Goal: Task Accomplishment & Management: Complete application form

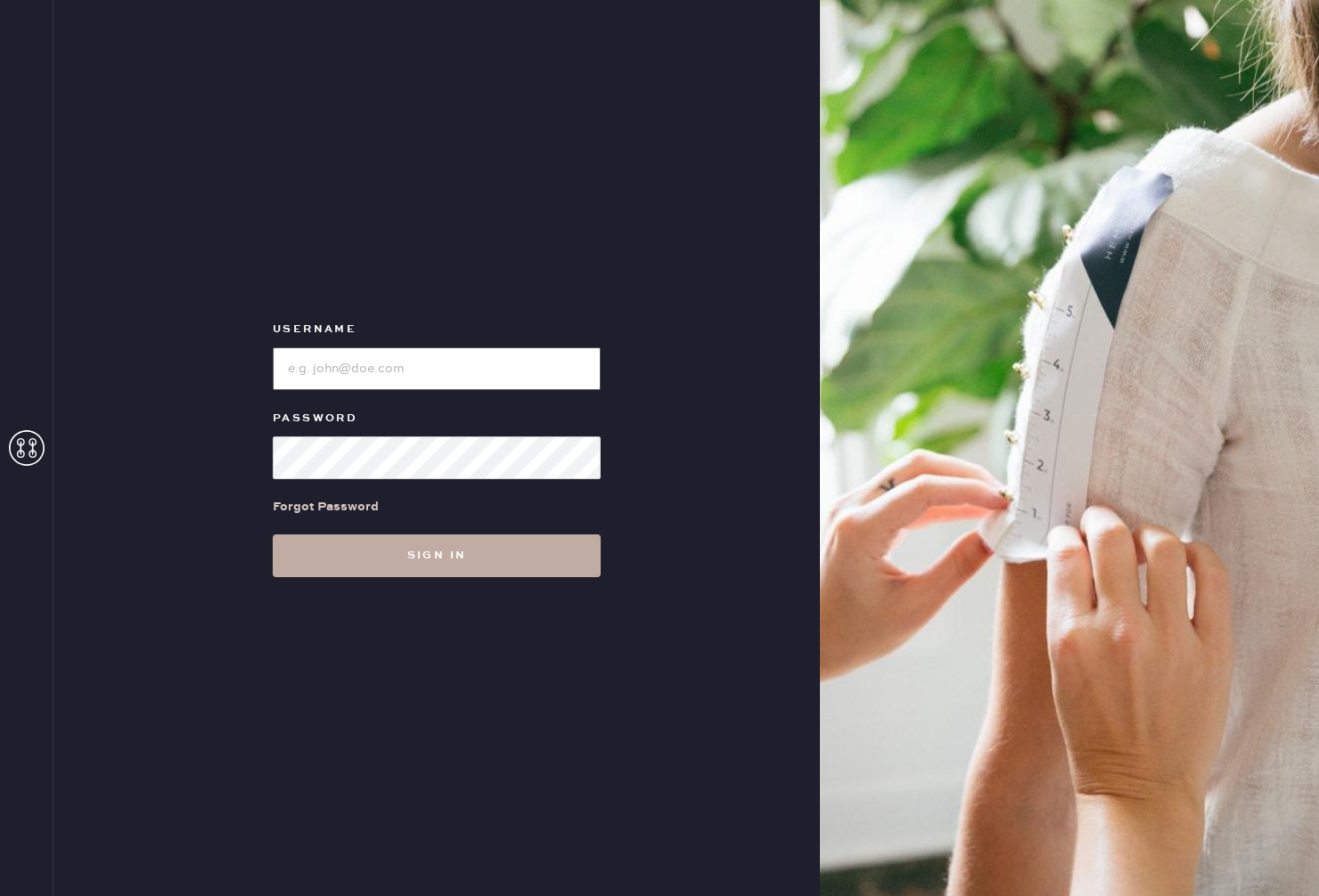
type input "reformationrittenhouse"
click at [474, 558] on button "Sign in" at bounding box center [436, 556] width 328 height 43
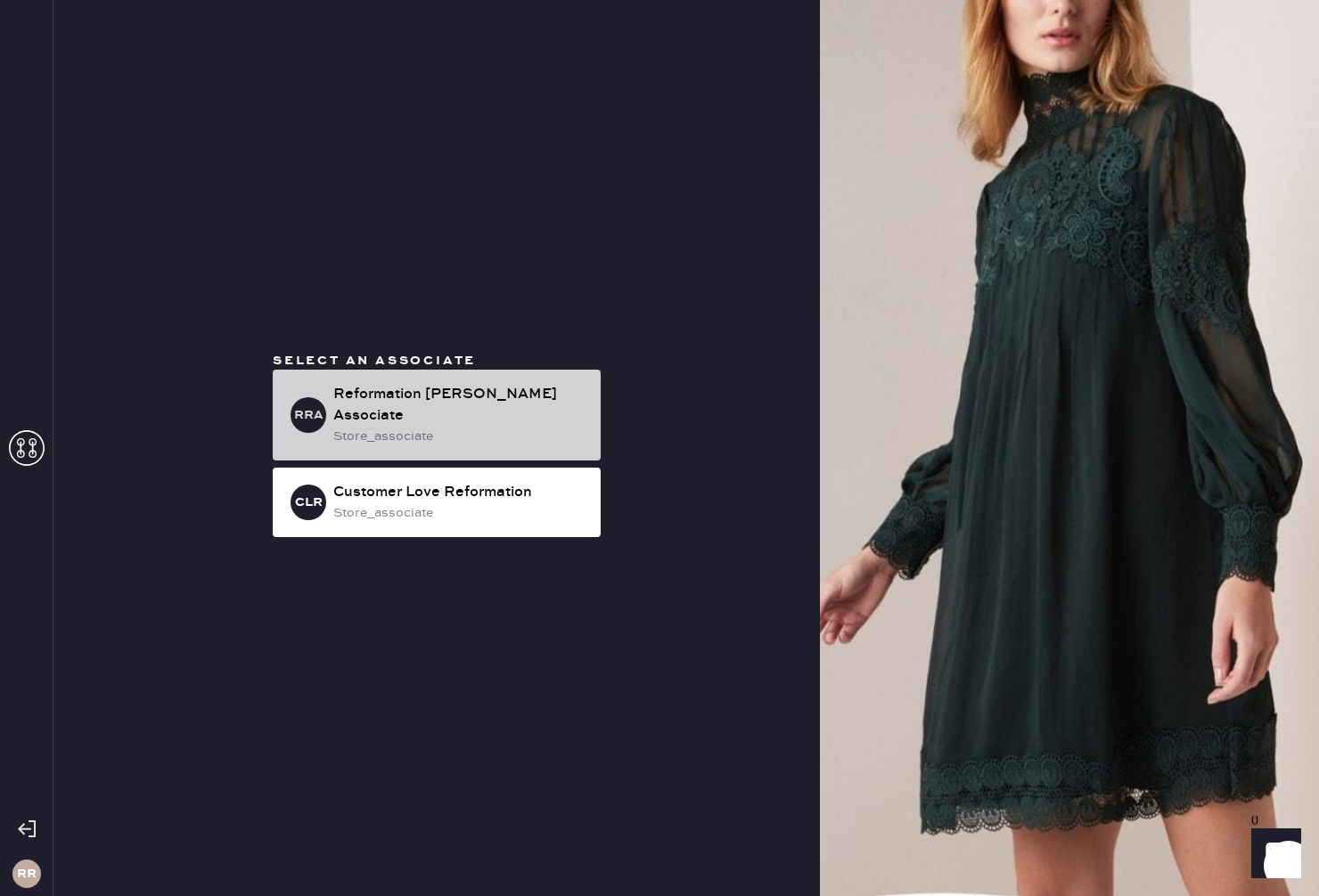
click at [444, 401] on div "Reformation [PERSON_NAME] Associate" at bounding box center [459, 405] width 253 height 43
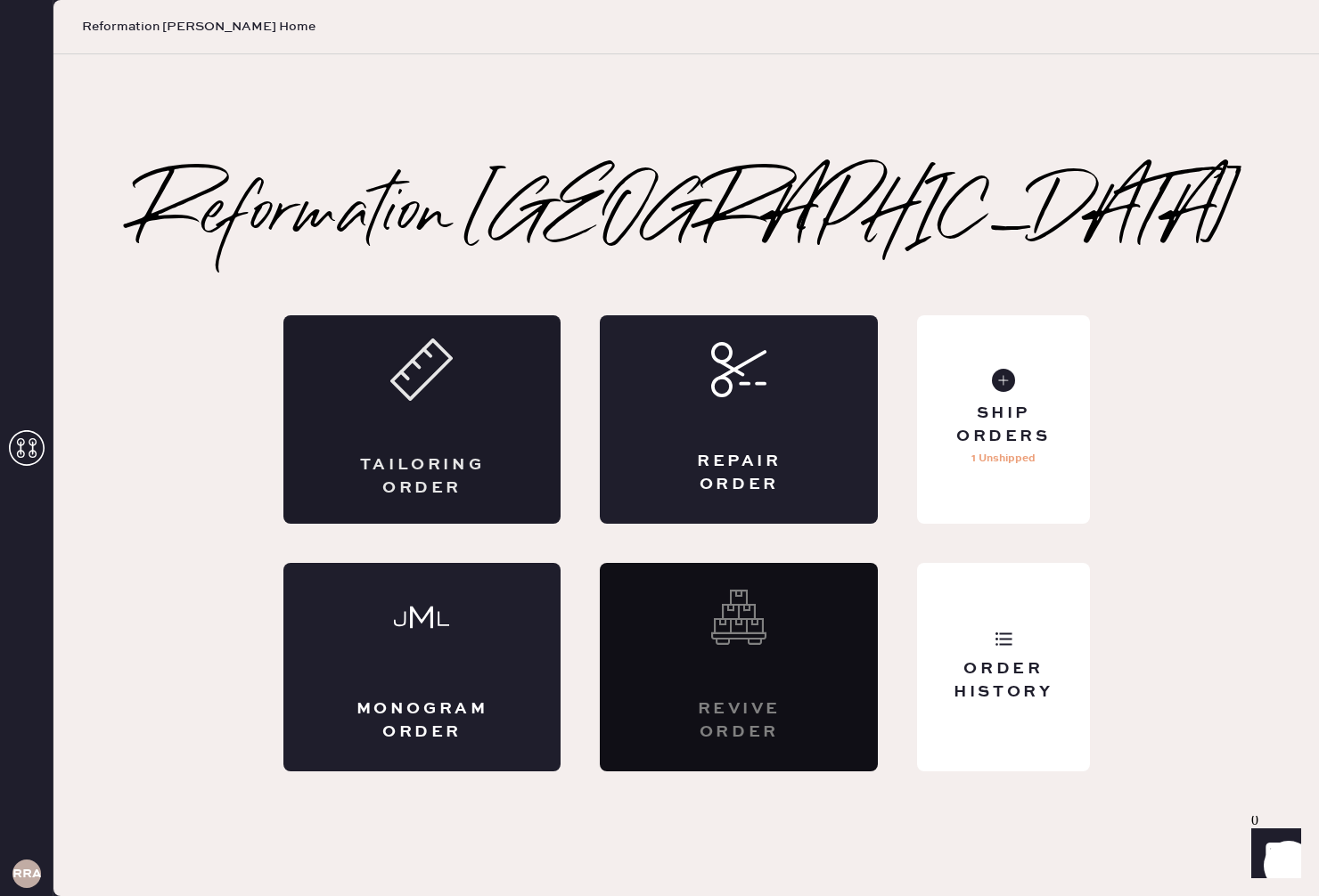
click at [375, 417] on div "Tailoring Order" at bounding box center [423, 420] width 278 height 208
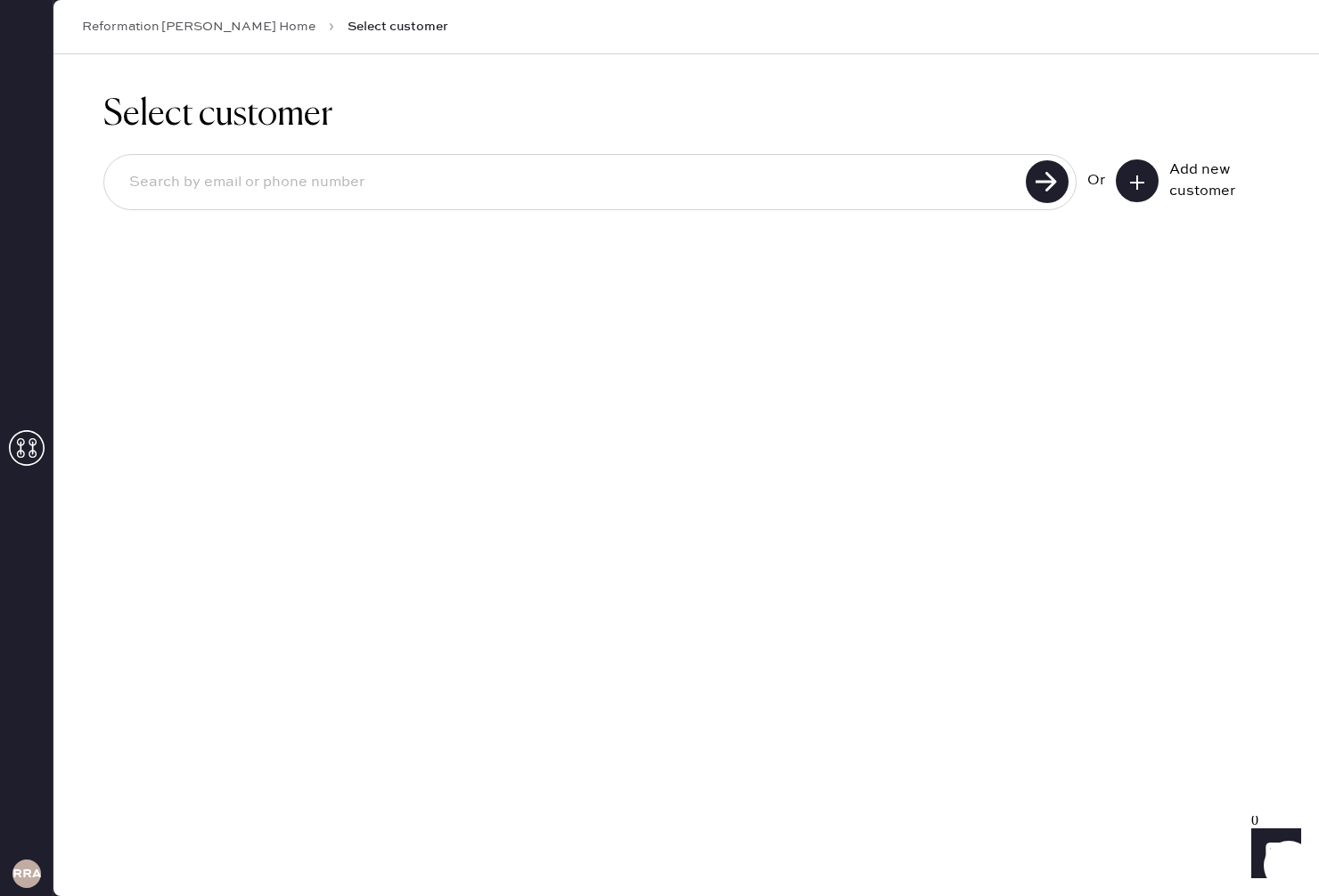
click at [990, 178] on input at bounding box center [567, 183] width 905 height 41
click at [474, 166] on input "[PERSON_NAME]" at bounding box center [567, 183] width 905 height 41
type input "[EMAIL_ADDRESS][DOMAIN_NAME]"
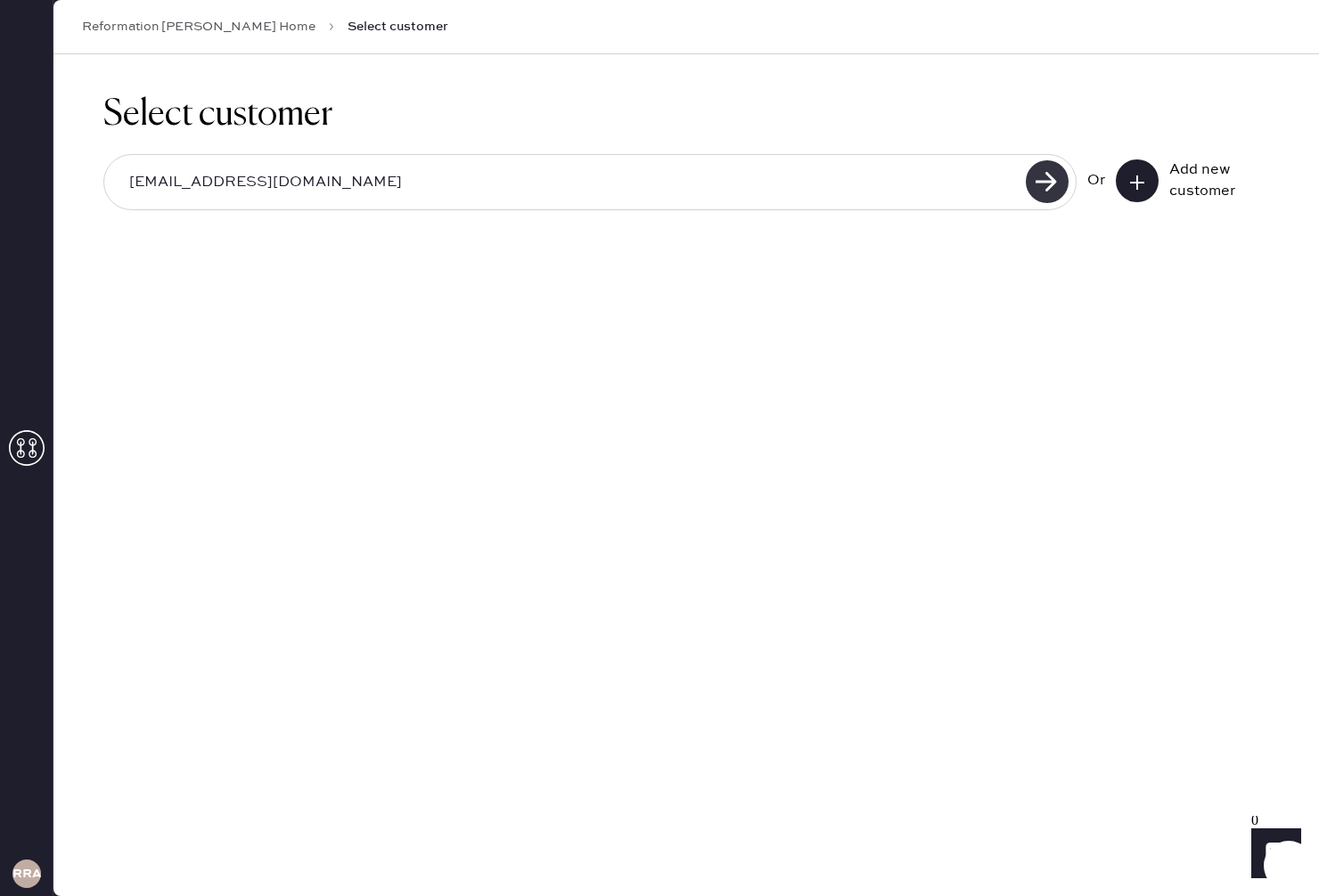
click at [1042, 175] on use at bounding box center [1047, 182] width 43 height 43
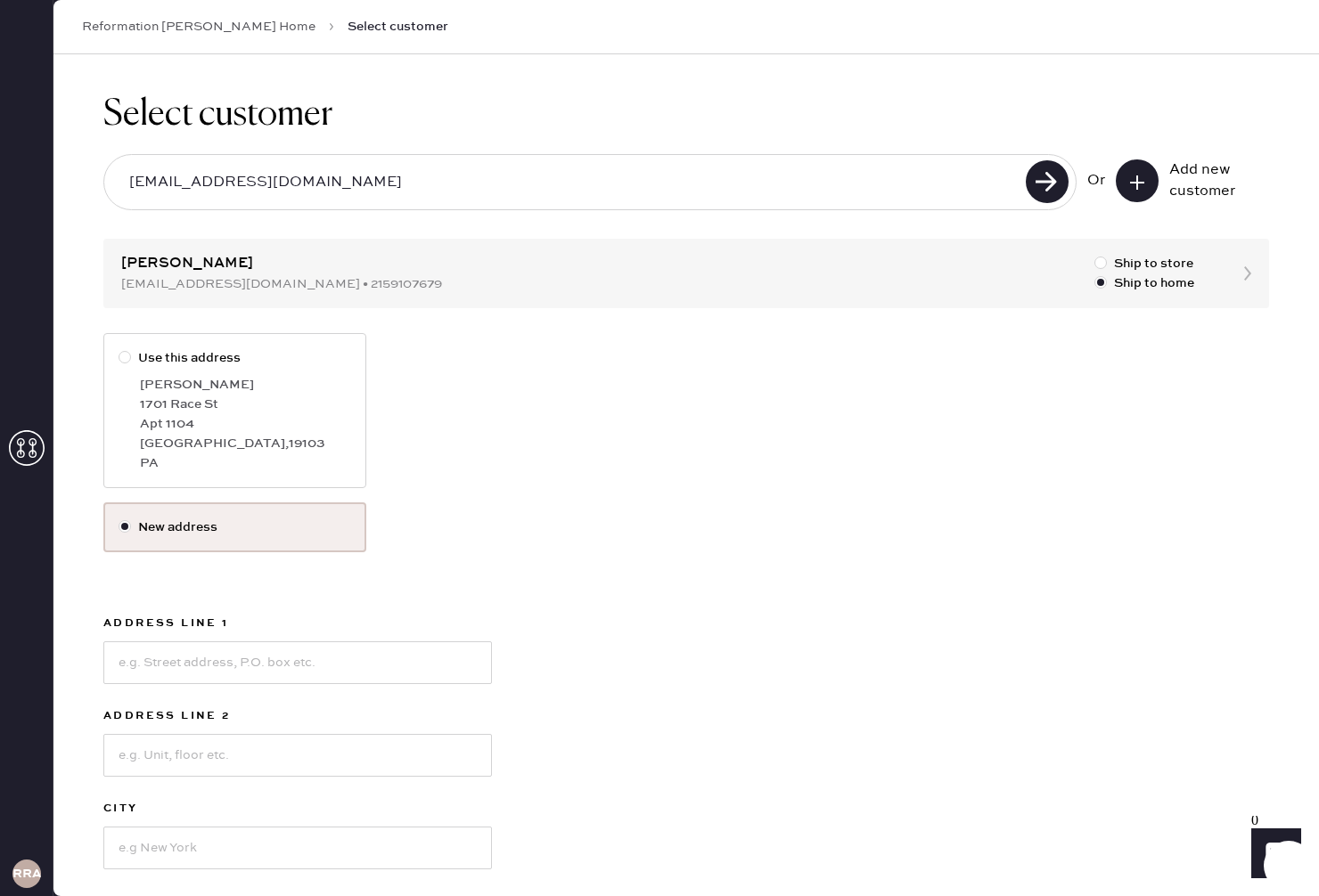
drag, startPoint x: 243, startPoint y: 397, endPoint x: 252, endPoint y: 439, distance: 43.0
click at [243, 397] on div "1701 Race St" at bounding box center [245, 405] width 211 height 20
click at [119, 349] on input "Use this address" at bounding box center [118, 348] width 1 height 1
radio input "true"
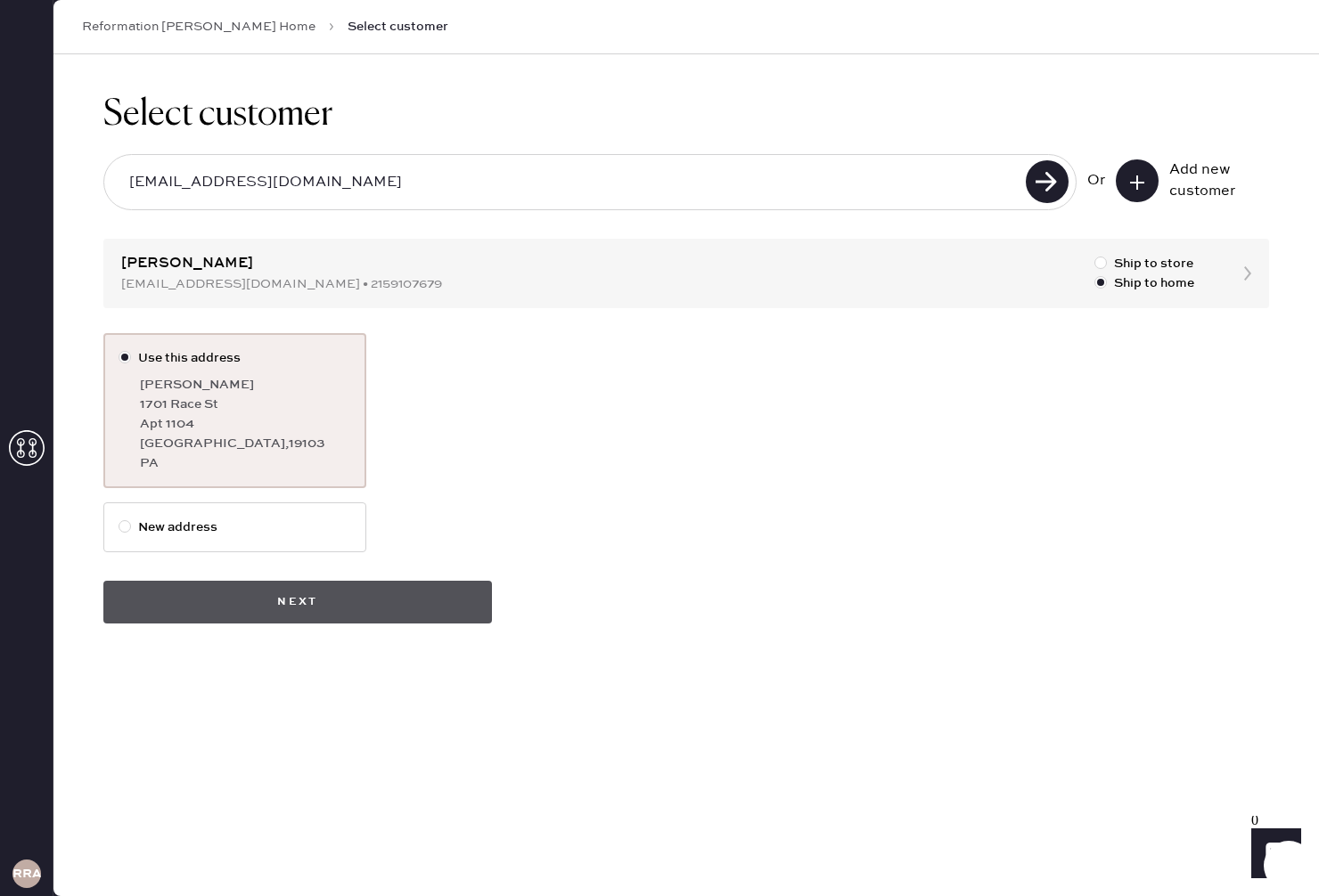
click at [357, 599] on button "Next" at bounding box center [297, 602] width 389 height 43
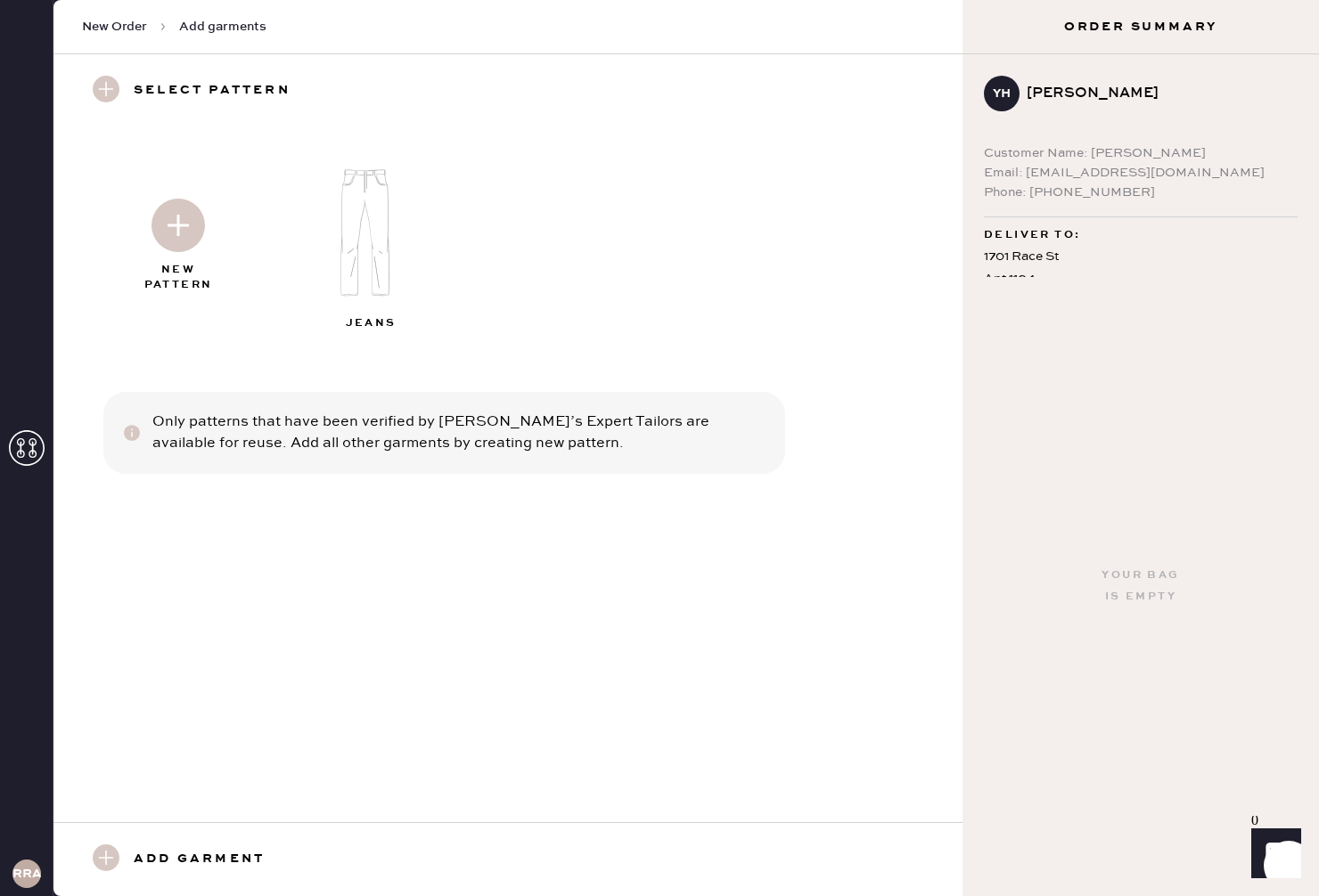
click at [356, 257] on img at bounding box center [372, 233] width 192 height 154
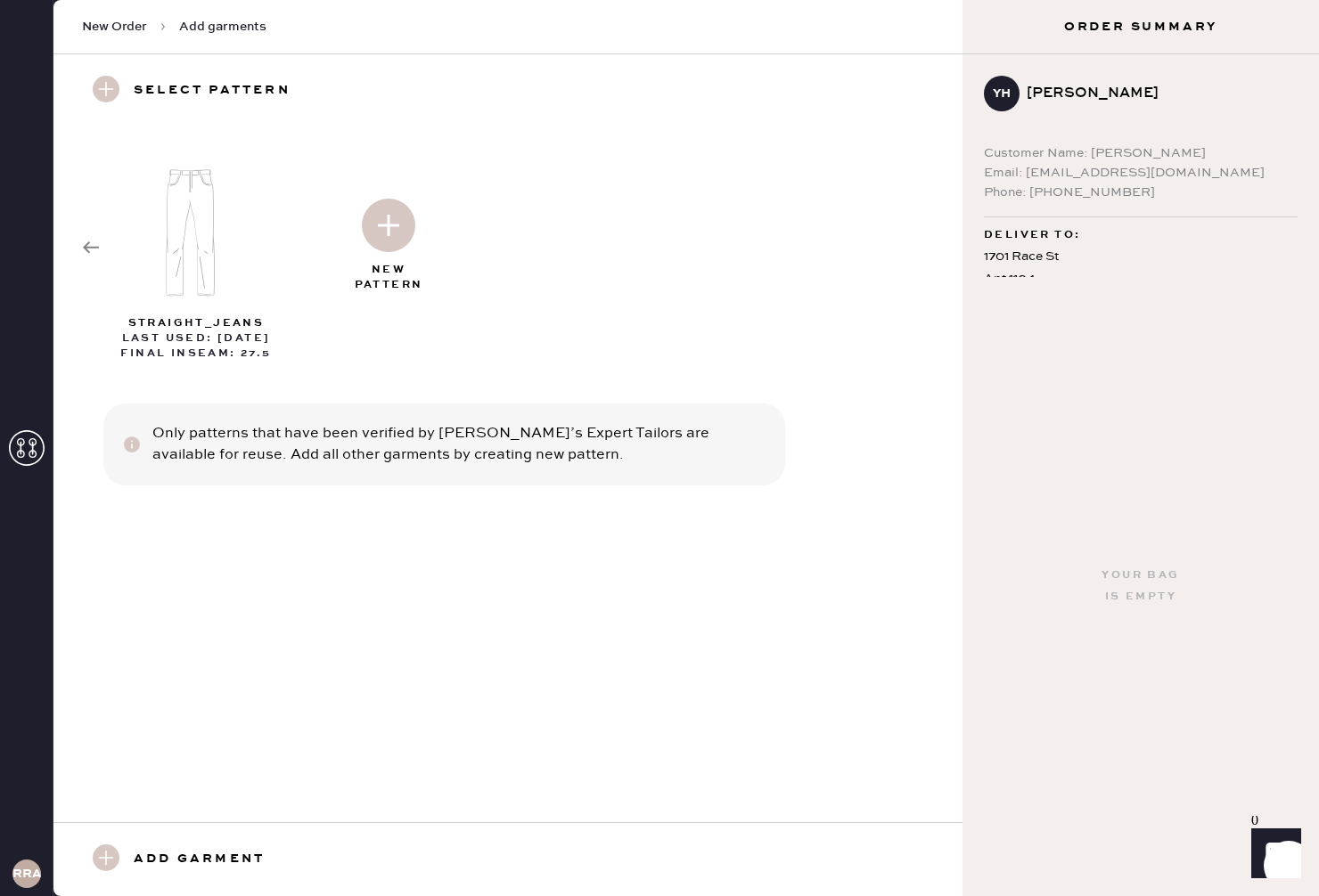
click at [200, 257] on img at bounding box center [197, 233] width 192 height 154
select select "2"
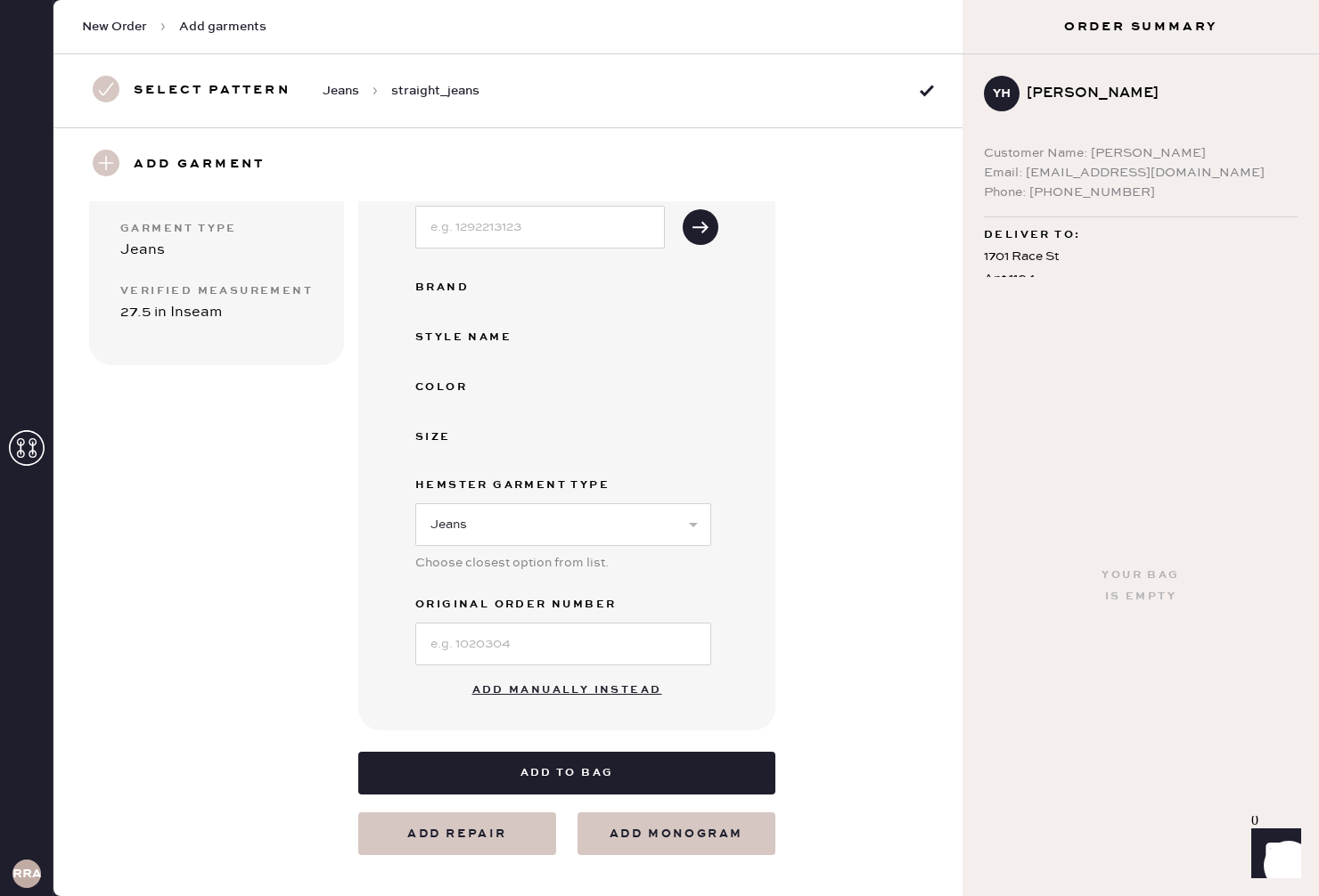
scroll to position [232, 0]
click at [588, 692] on button "Add manually instead" at bounding box center [566, 692] width 211 height 36
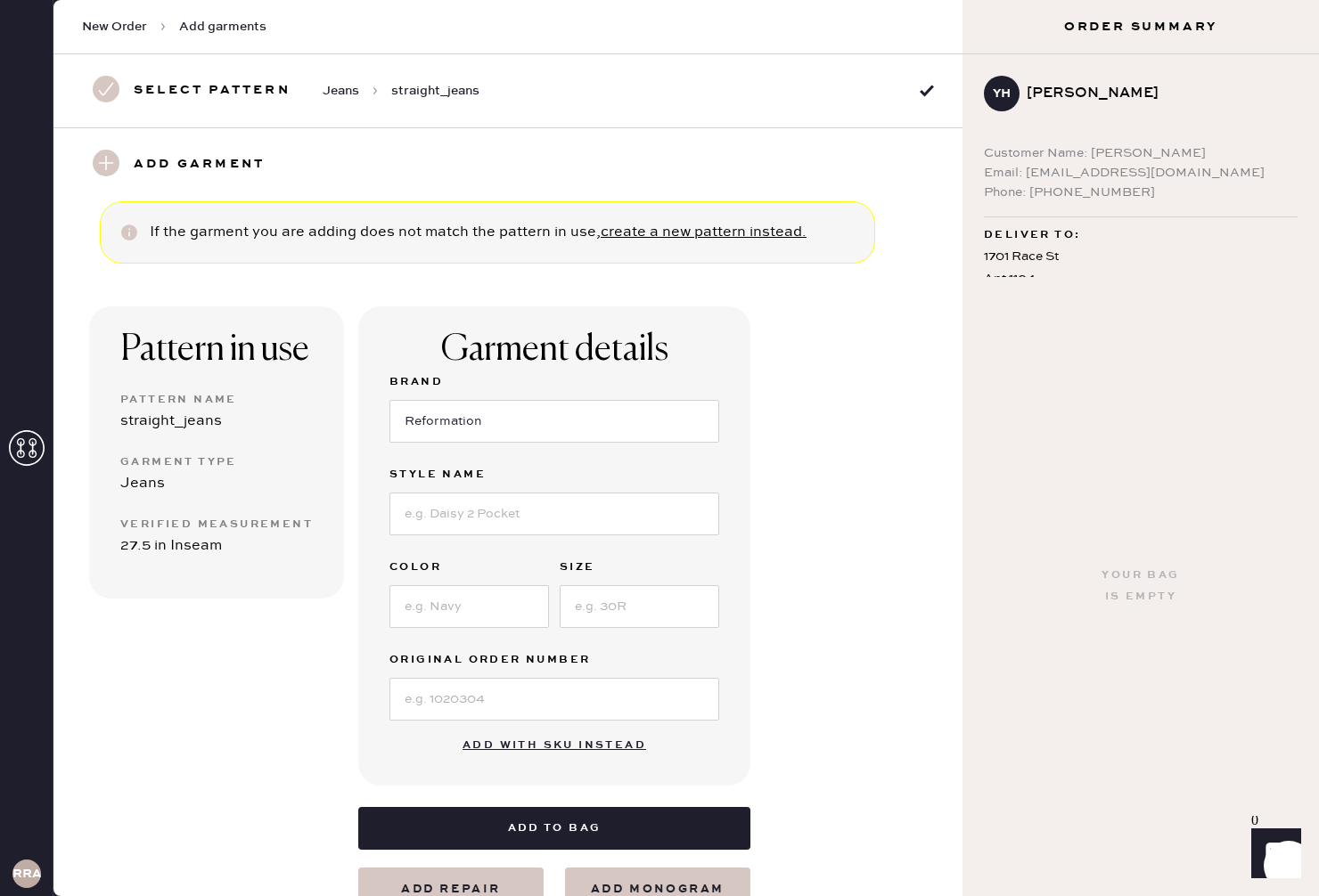
scroll to position [57, 0]
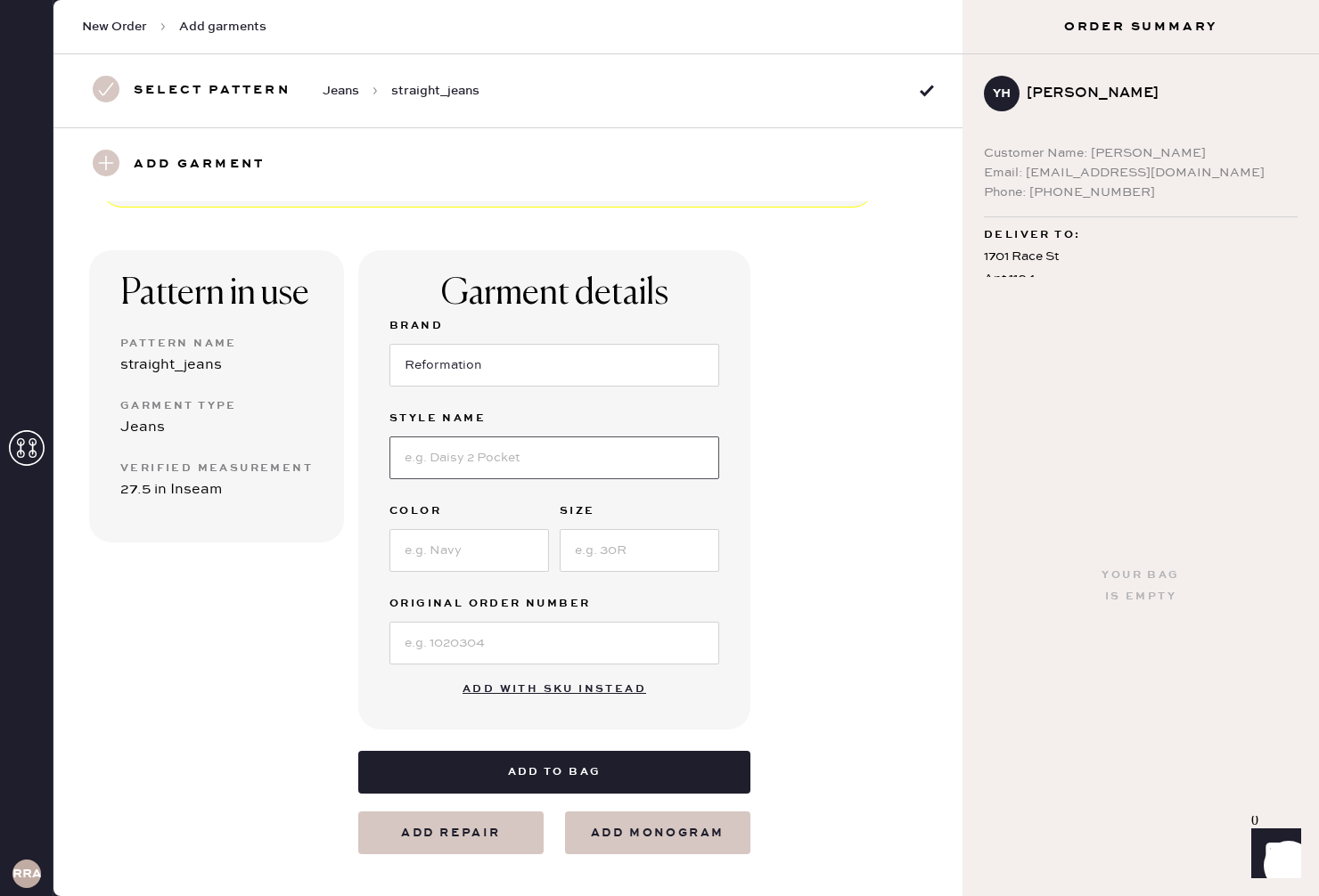
click at [481, 448] on input at bounding box center [554, 458] width 329 height 43
type input "[PERSON_NAME] High Rise Straight [PERSON_NAME]"
click at [463, 552] on input at bounding box center [469, 552] width 160 height 43
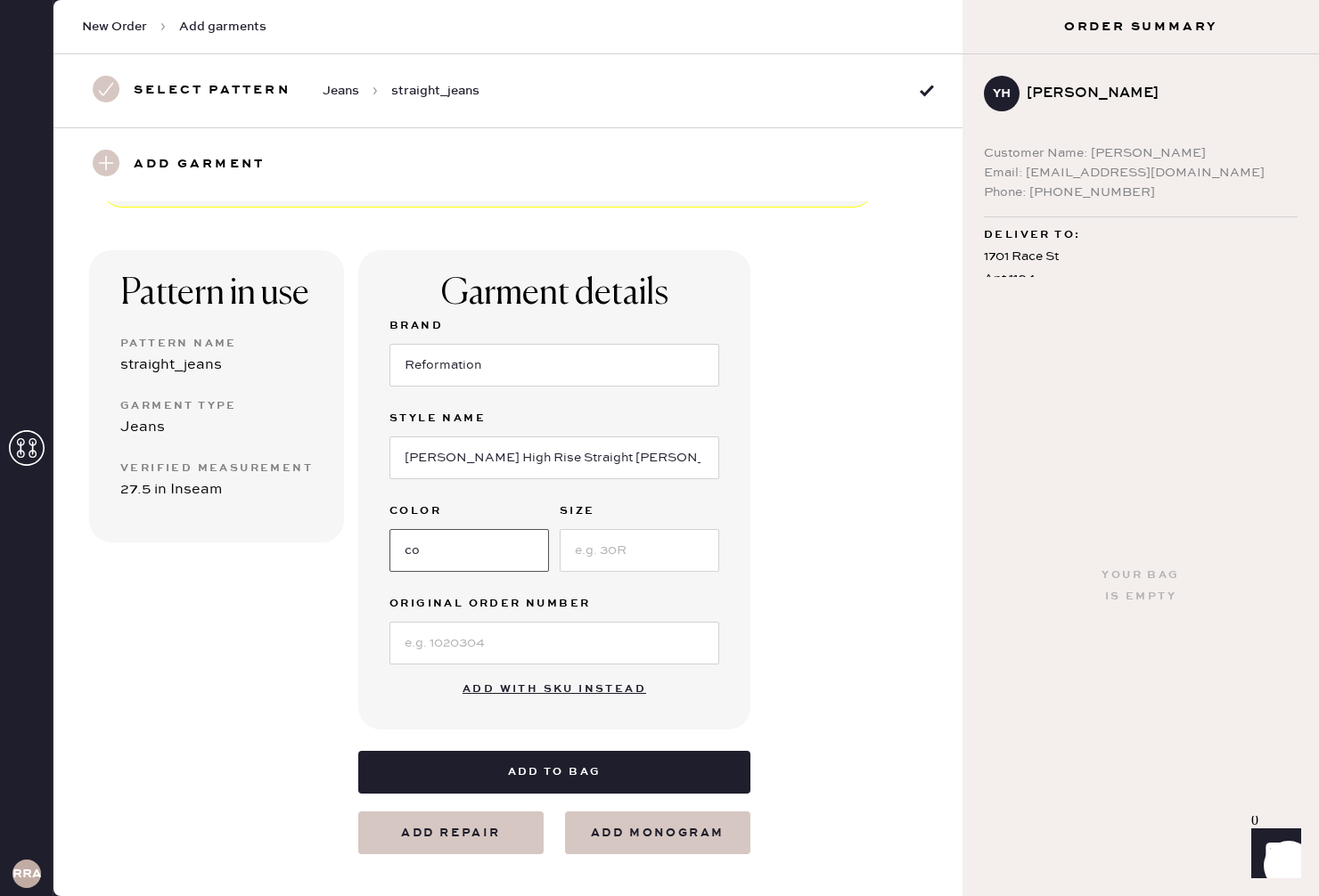
type input "[US_STATE]"
click at [628, 558] on input at bounding box center [640, 551] width 160 height 43
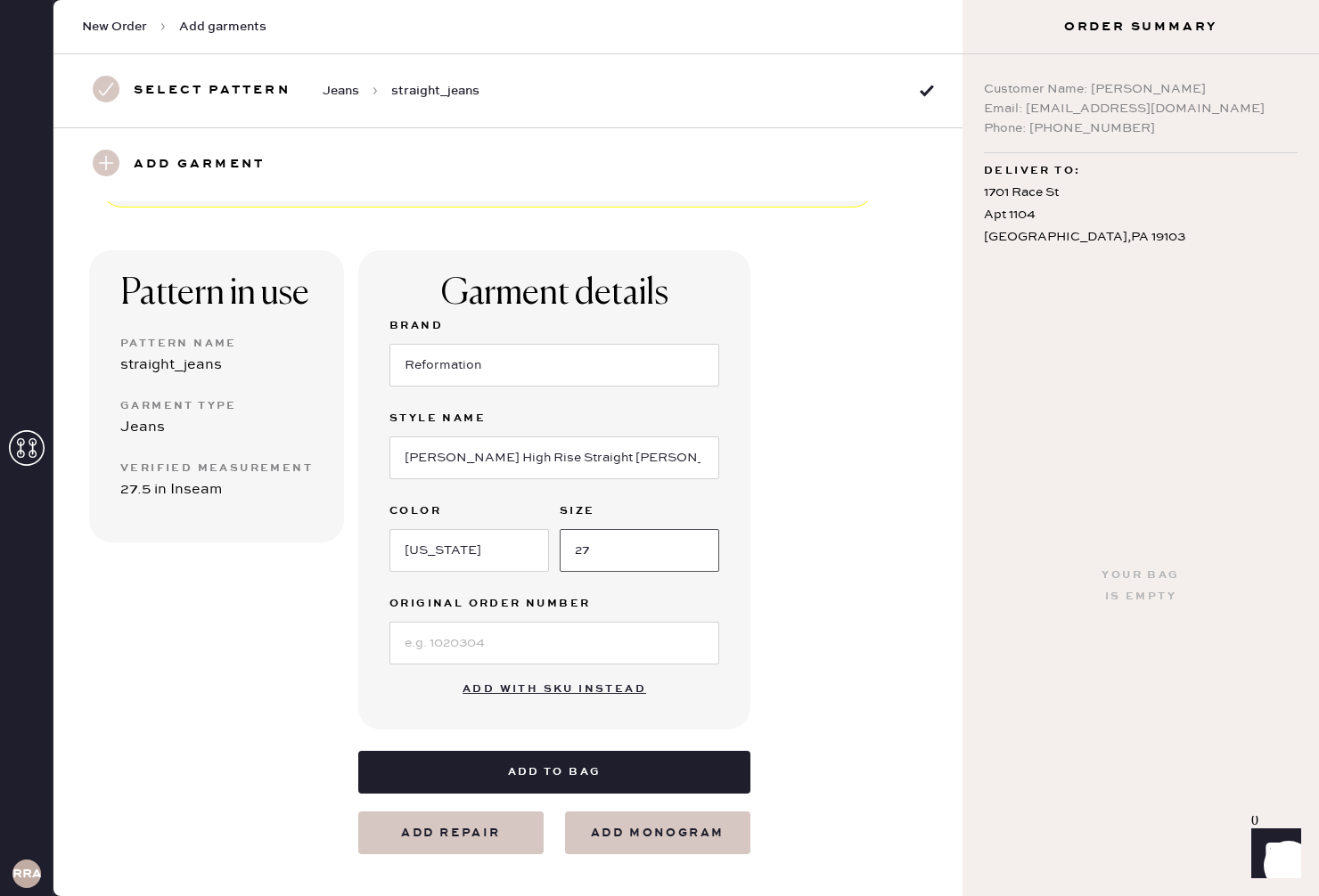
type input "27"
click at [624, 639] on input at bounding box center [554, 643] width 329 height 43
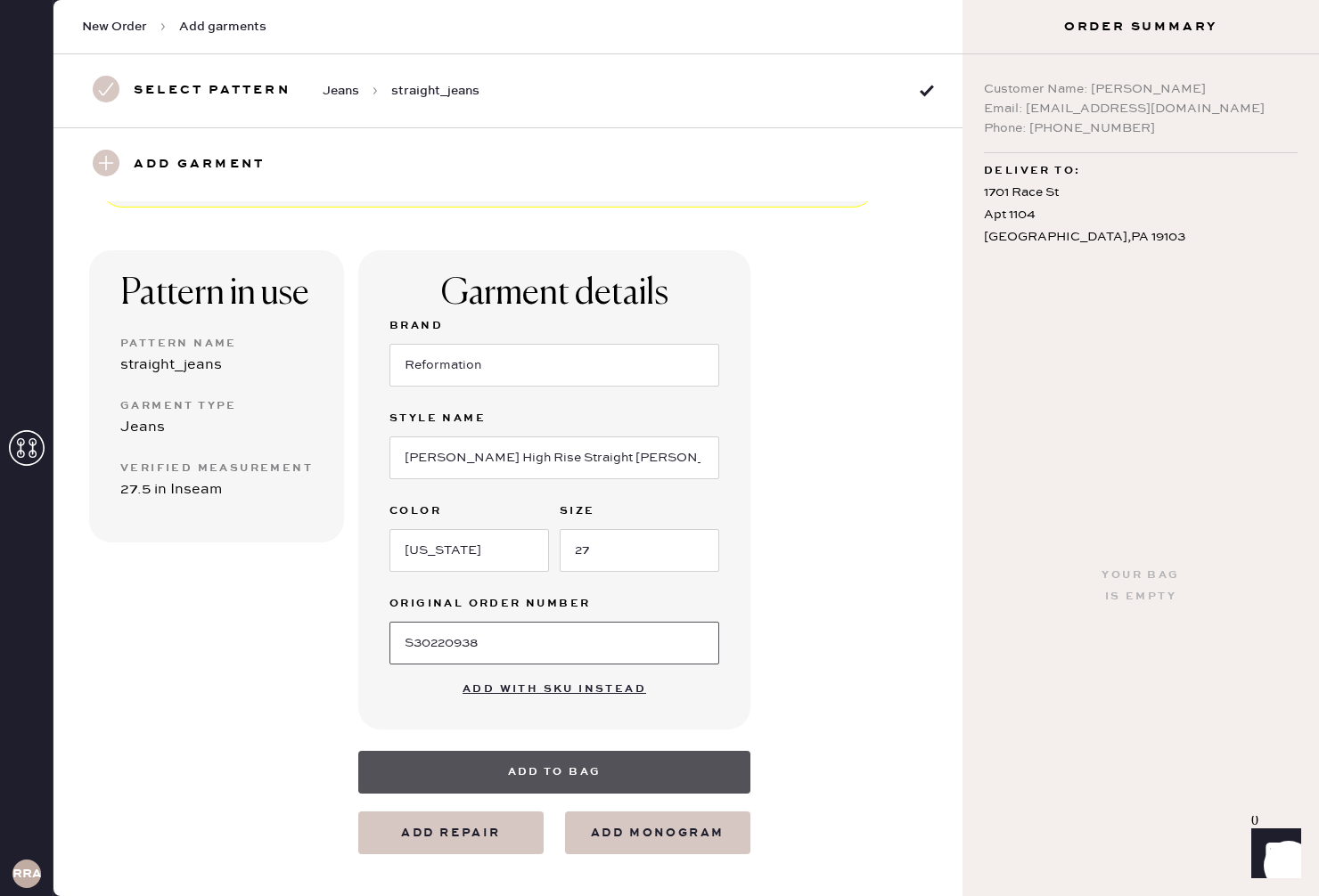
type input "S30220938"
click at [609, 765] on button "Add to bag" at bounding box center [554, 772] width 392 height 43
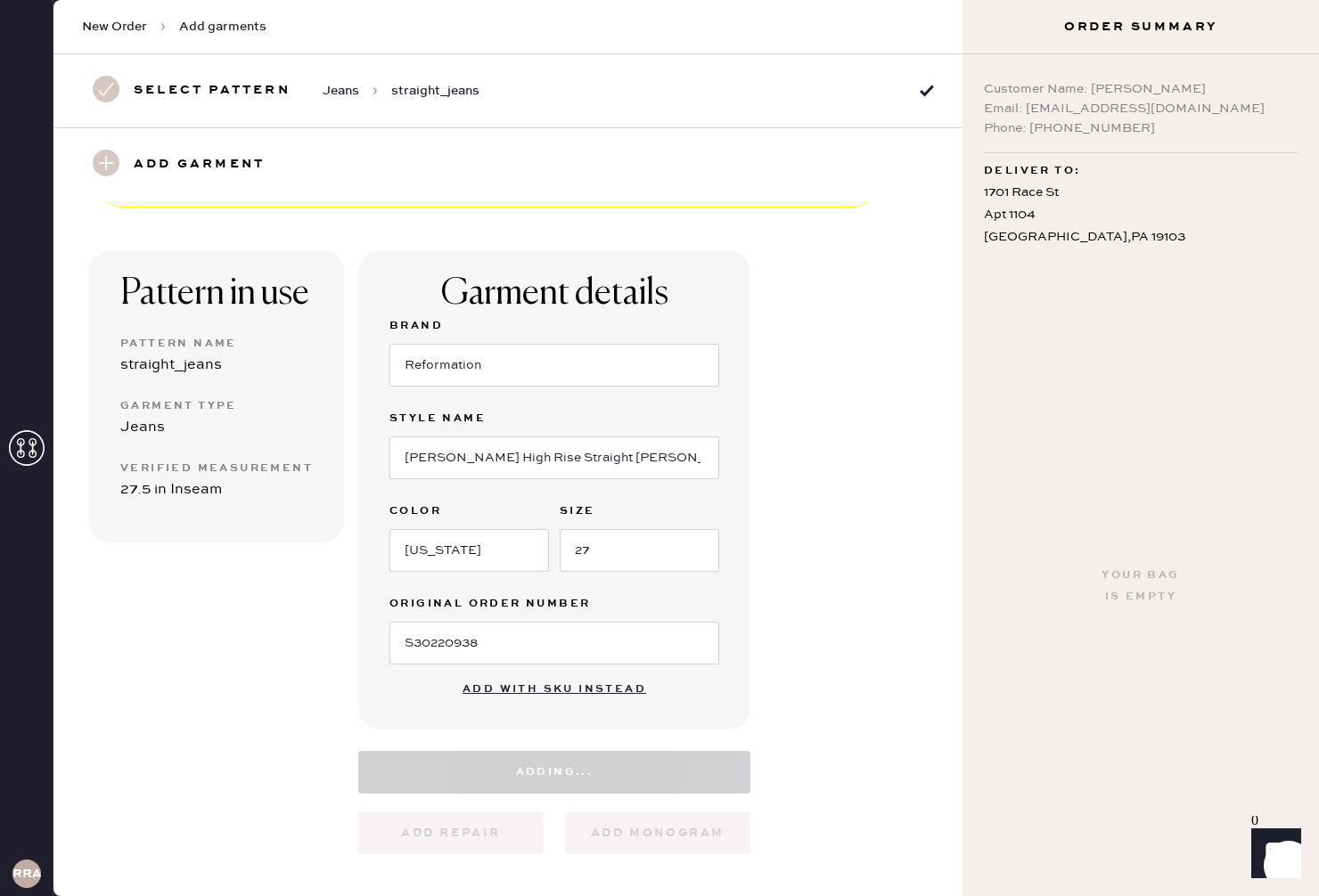
select select "2"
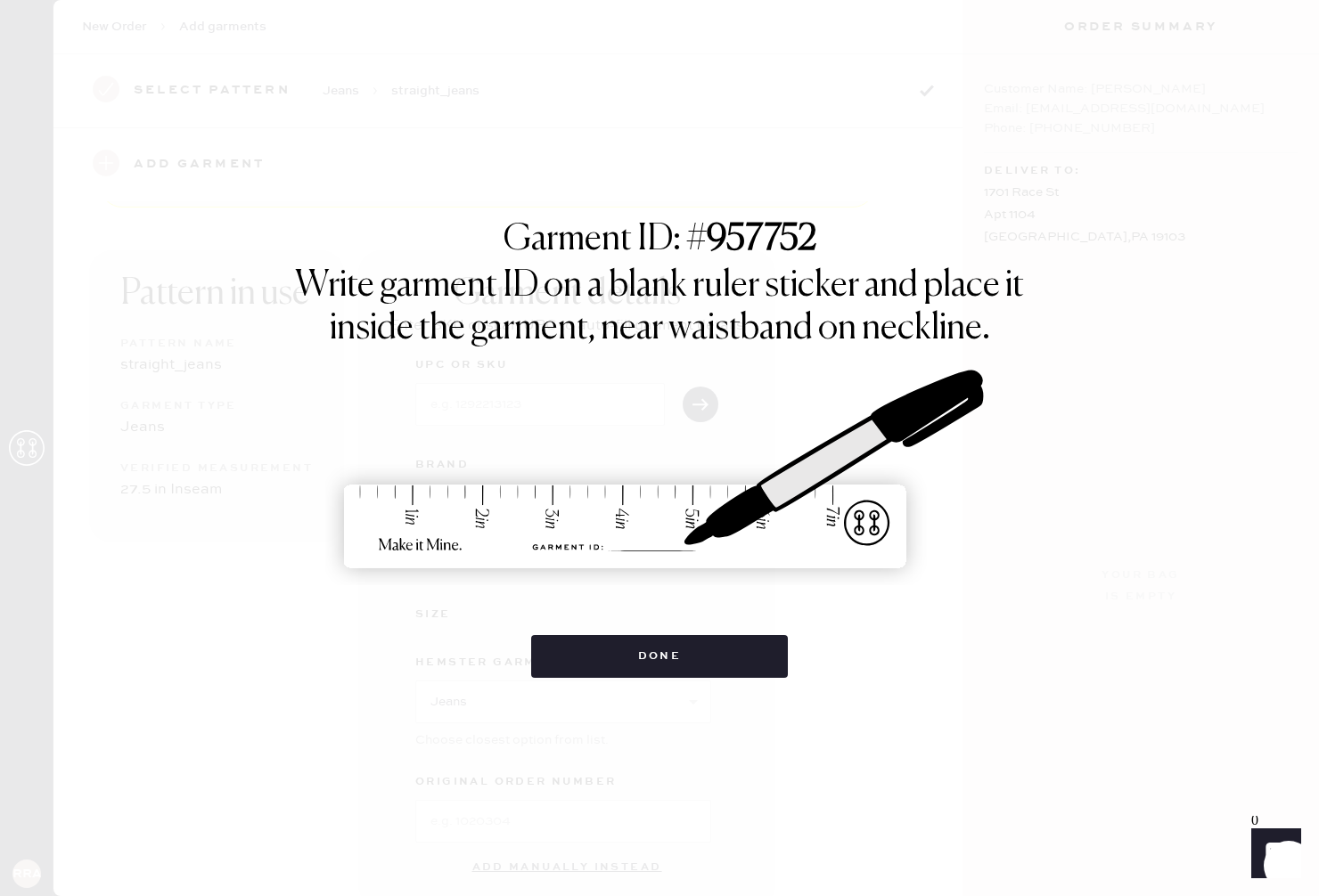
scroll to position [0, 0]
click at [728, 678] on div "Garment ID: # 957752 Write garment ID on a blank ruler sticker and place it ins…" at bounding box center [660, 448] width 1319 height 896
click at [724, 658] on button "Done" at bounding box center [660, 657] width 258 height 43
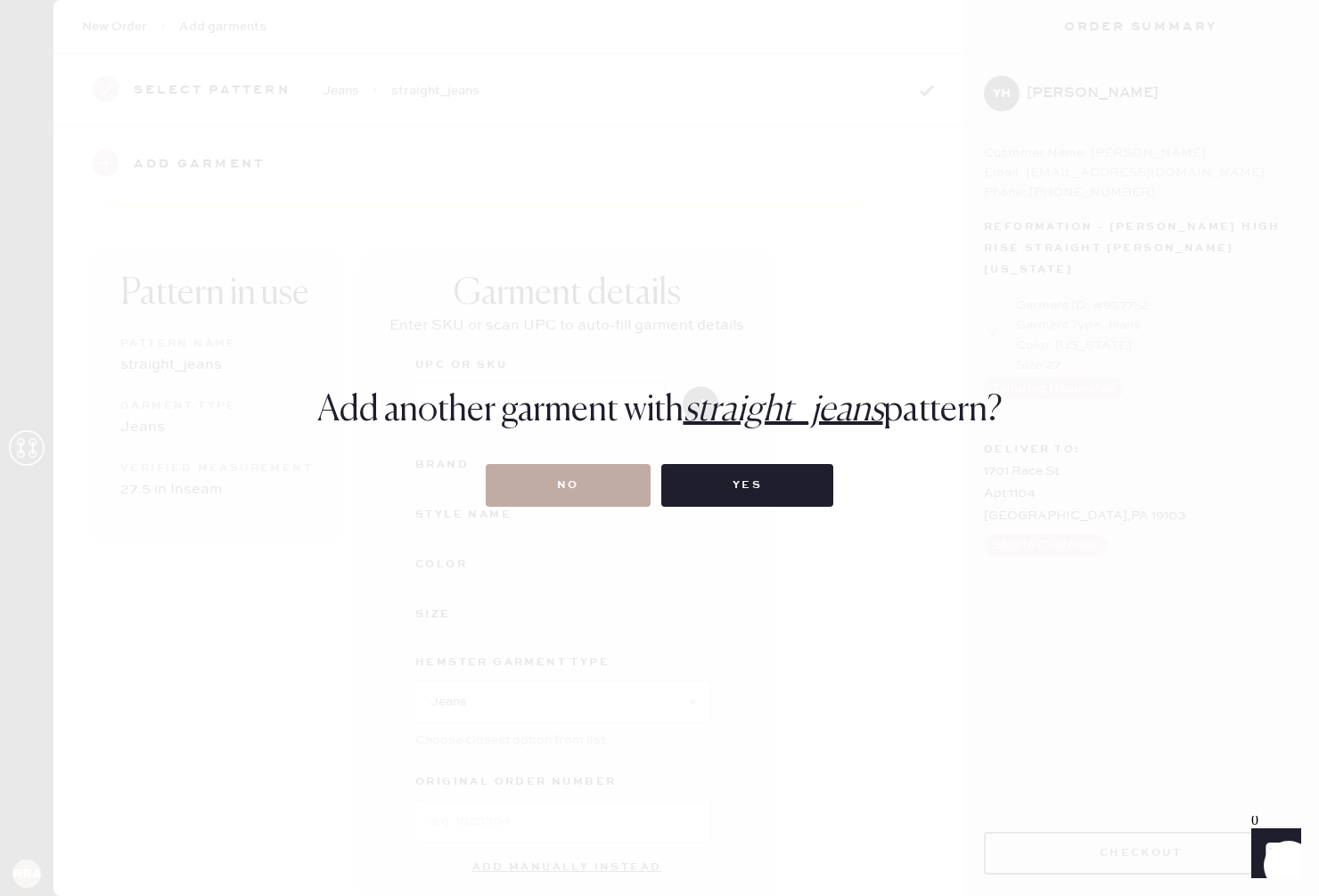
click at [604, 487] on button "No" at bounding box center [568, 485] width 165 height 43
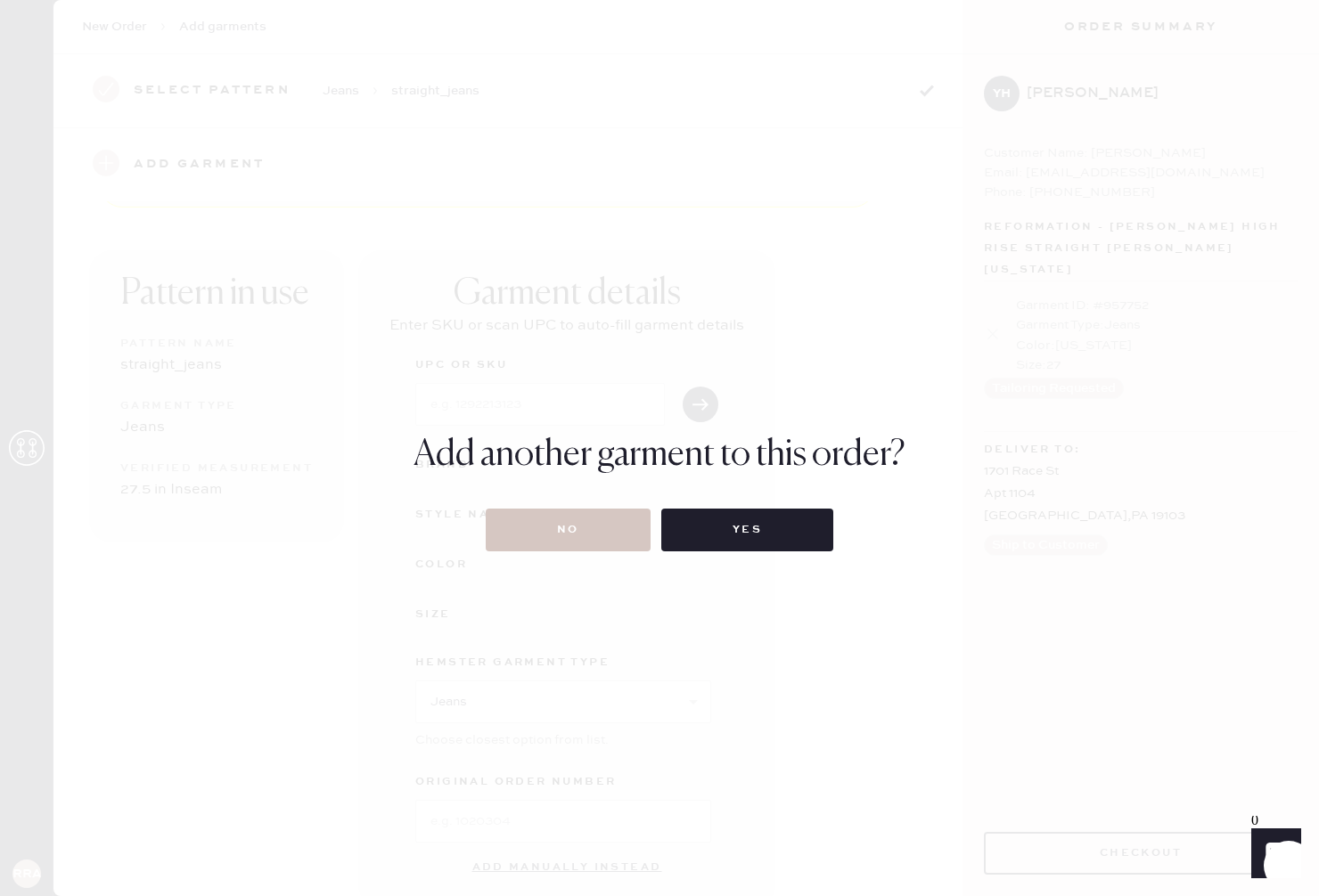
click at [595, 554] on div "Add another garment to this order? No Yes" at bounding box center [660, 448] width 1319 height 896
click at [594, 525] on button "No" at bounding box center [568, 530] width 165 height 43
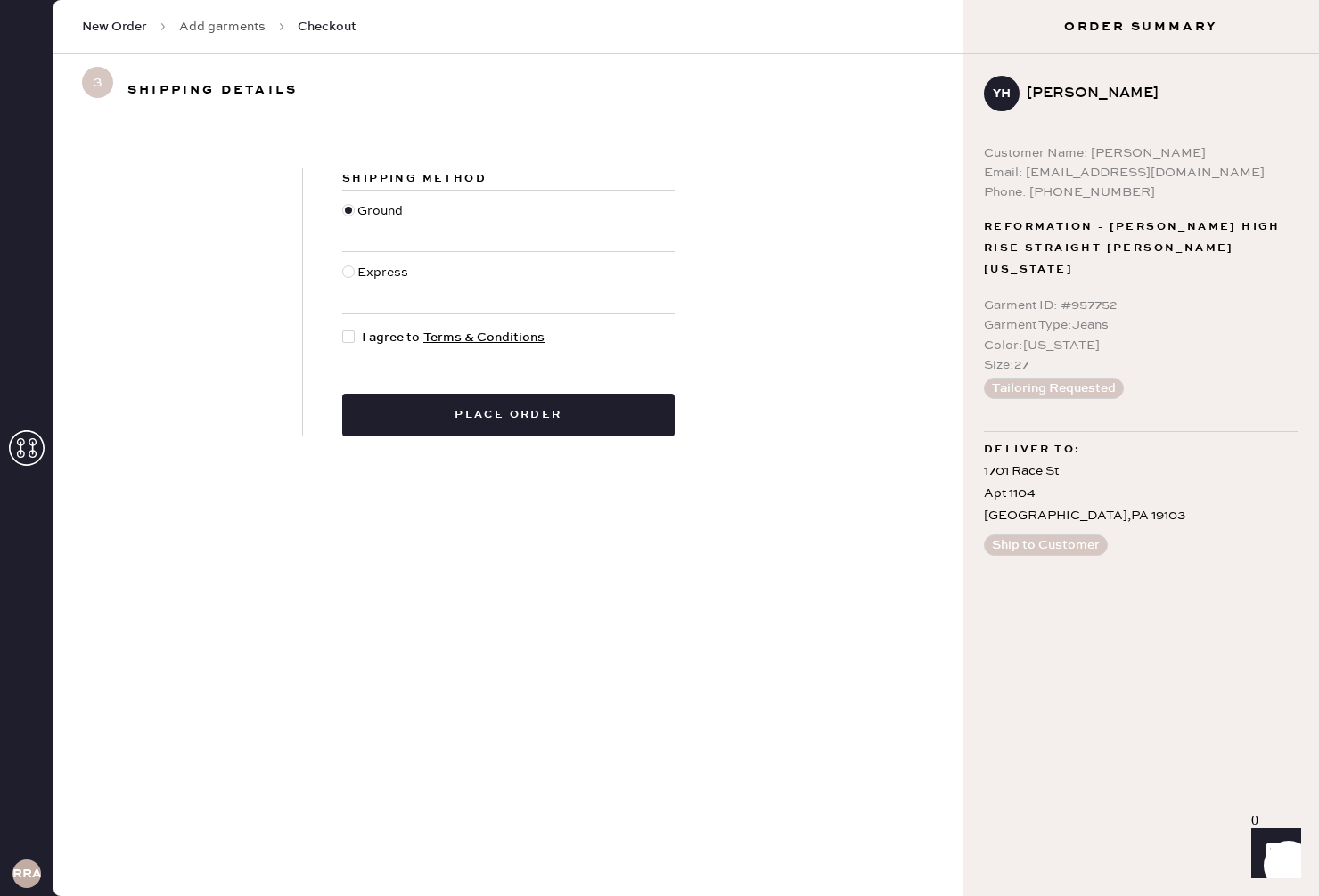
click at [371, 335] on span "I agree to Terms & Conditions" at bounding box center [453, 337] width 183 height 20
click at [343, 328] on input "I agree to Terms & Conditions" at bounding box center [342, 327] width 1 height 1
checkbox input "true"
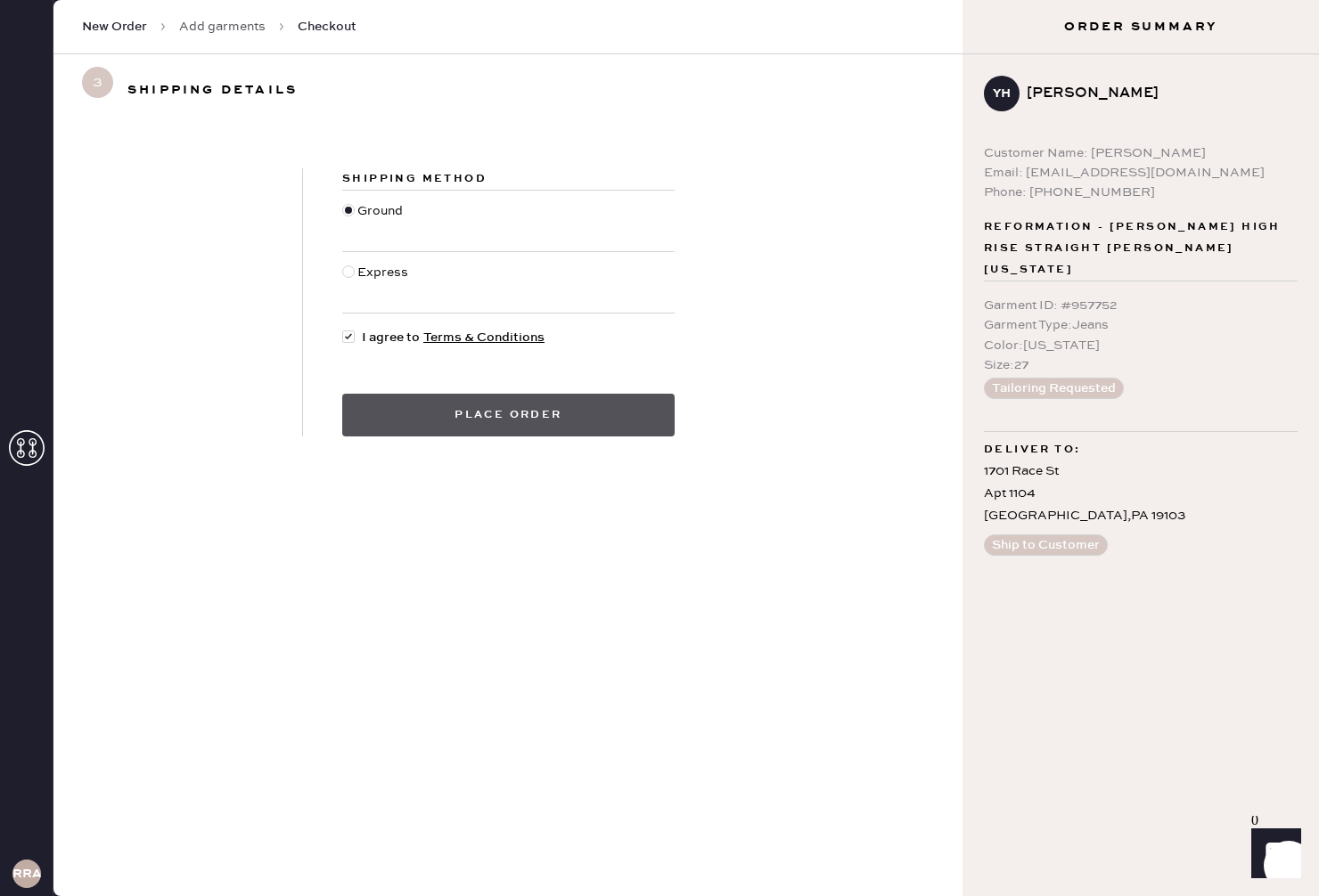
click at [405, 411] on button "Place order" at bounding box center [508, 415] width 332 height 43
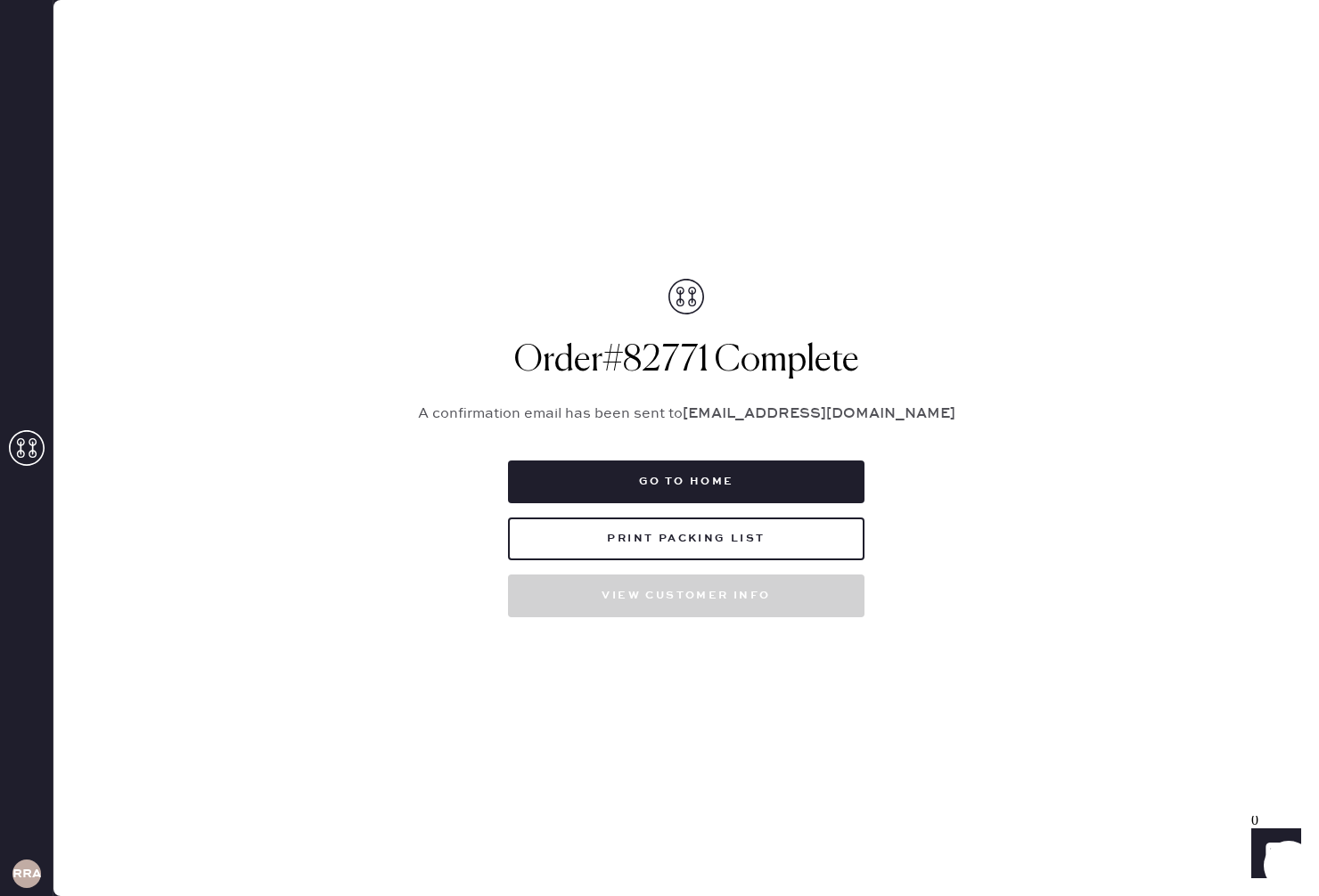
click at [28, 441] on icon at bounding box center [27, 448] width 36 height 36
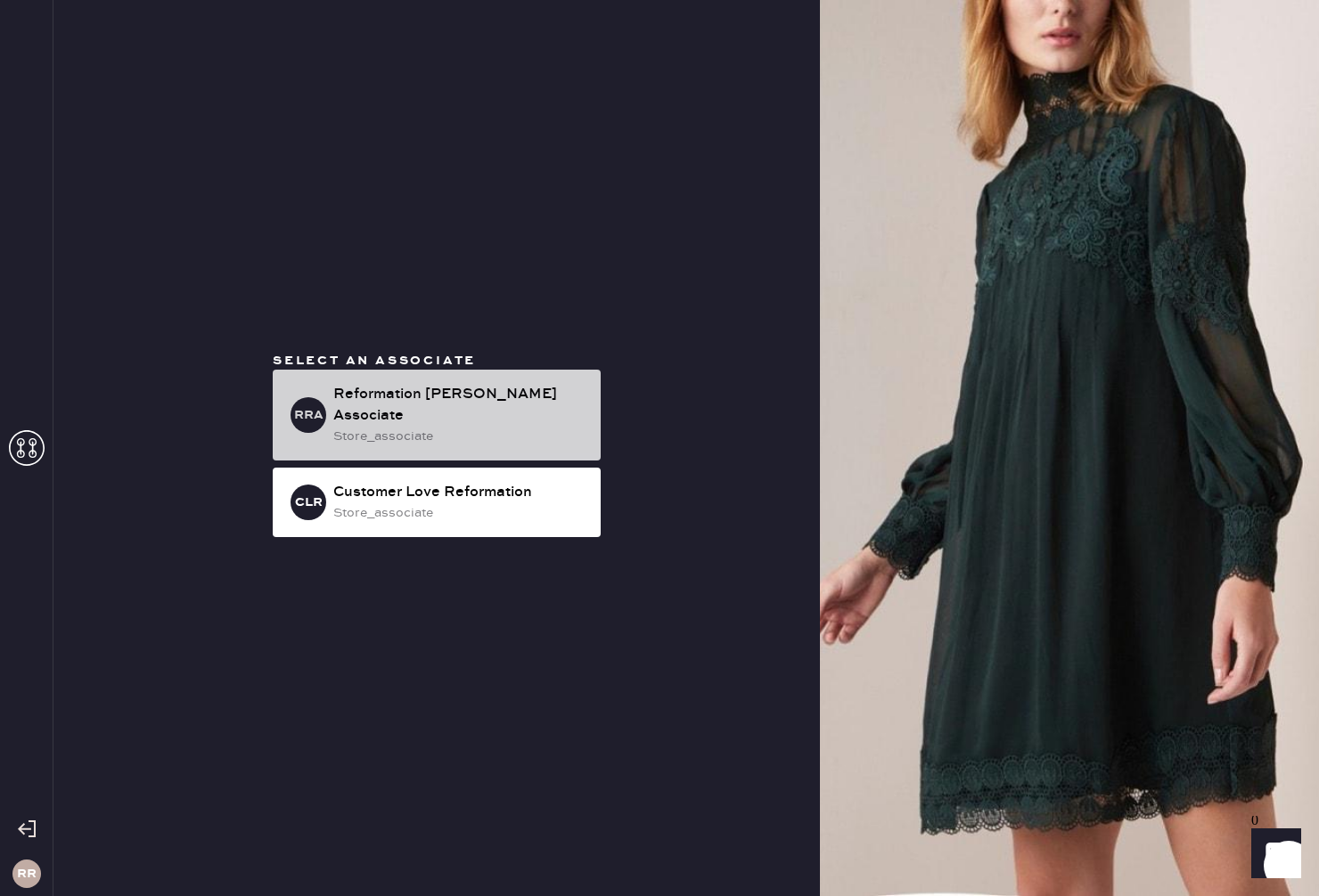
click at [463, 427] on div "store_associate" at bounding box center [459, 437] width 253 height 20
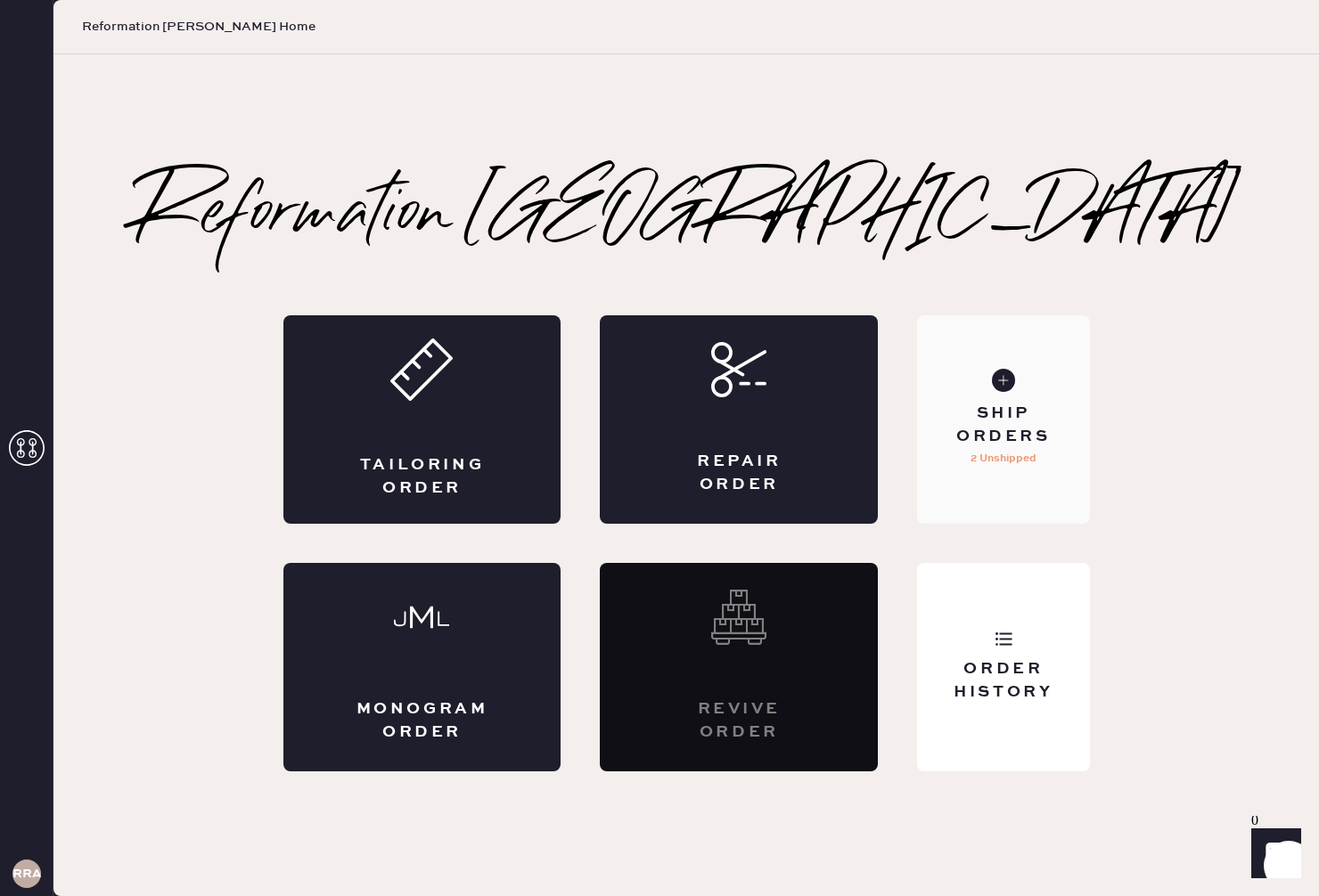
click at [998, 457] on p "2 Unshipped" at bounding box center [1002, 458] width 66 height 22
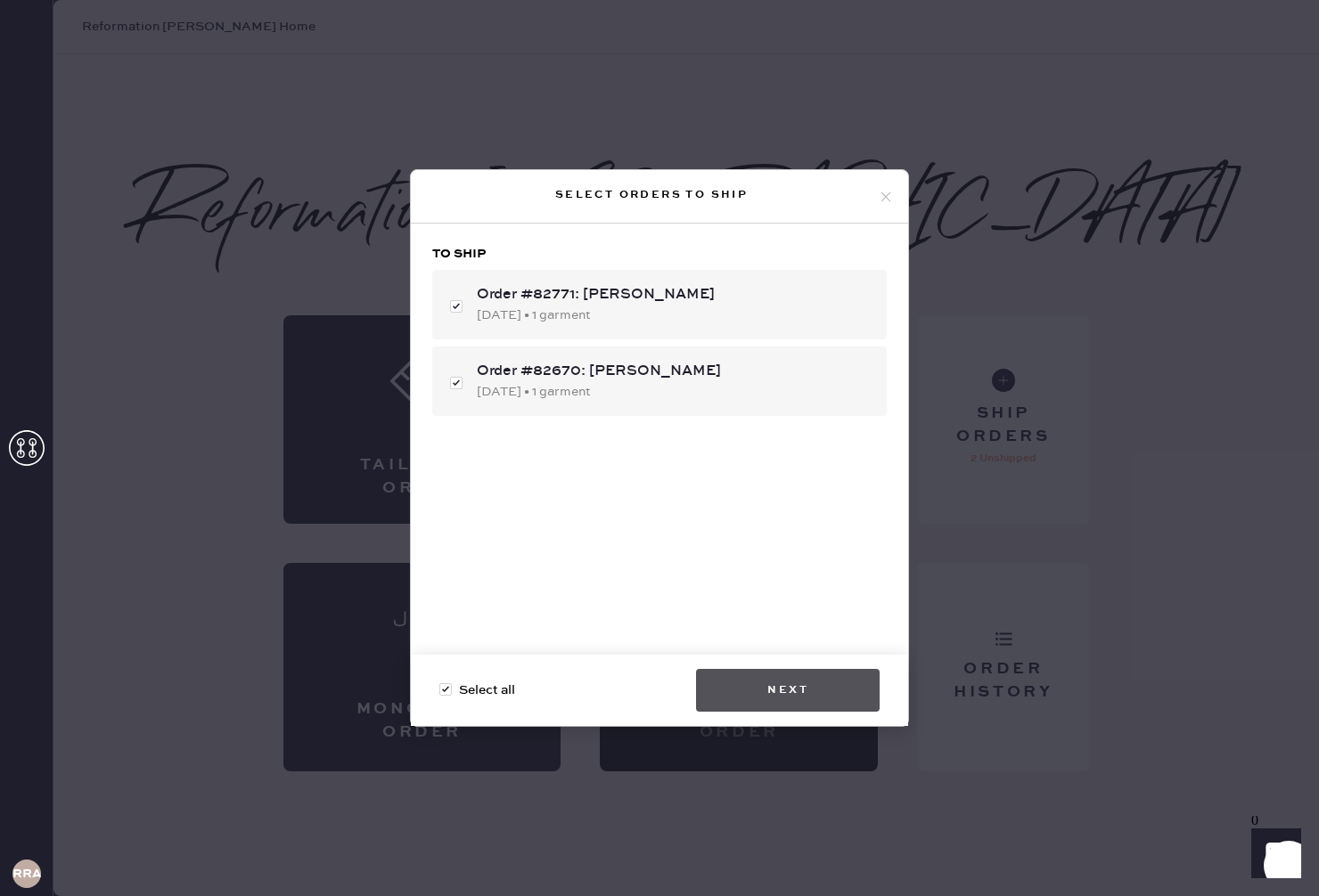
click at [746, 682] on button "Next" at bounding box center [787, 691] width 184 height 43
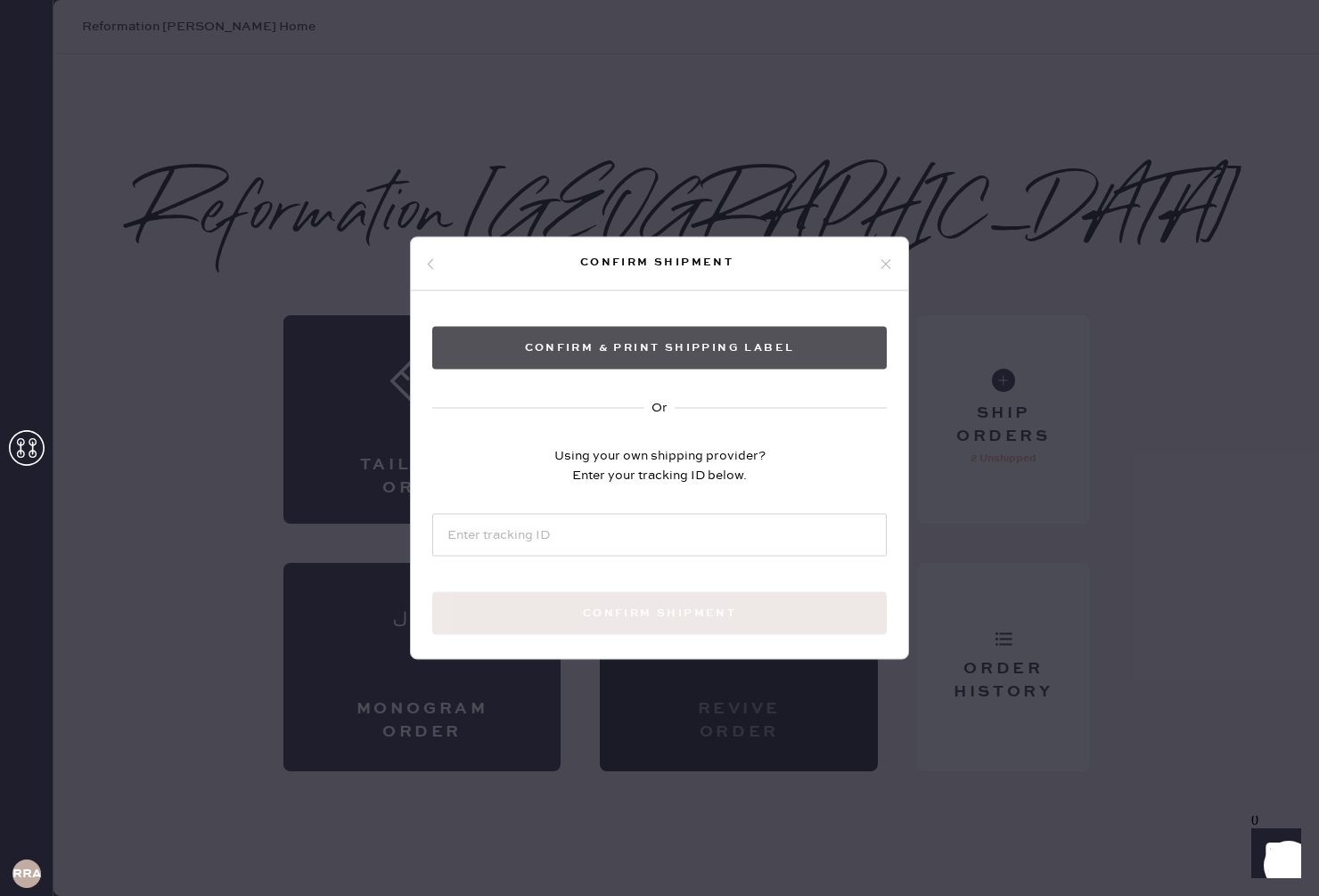
click at [679, 360] on button "Confirm & Print shipping label" at bounding box center [660, 348] width 454 height 43
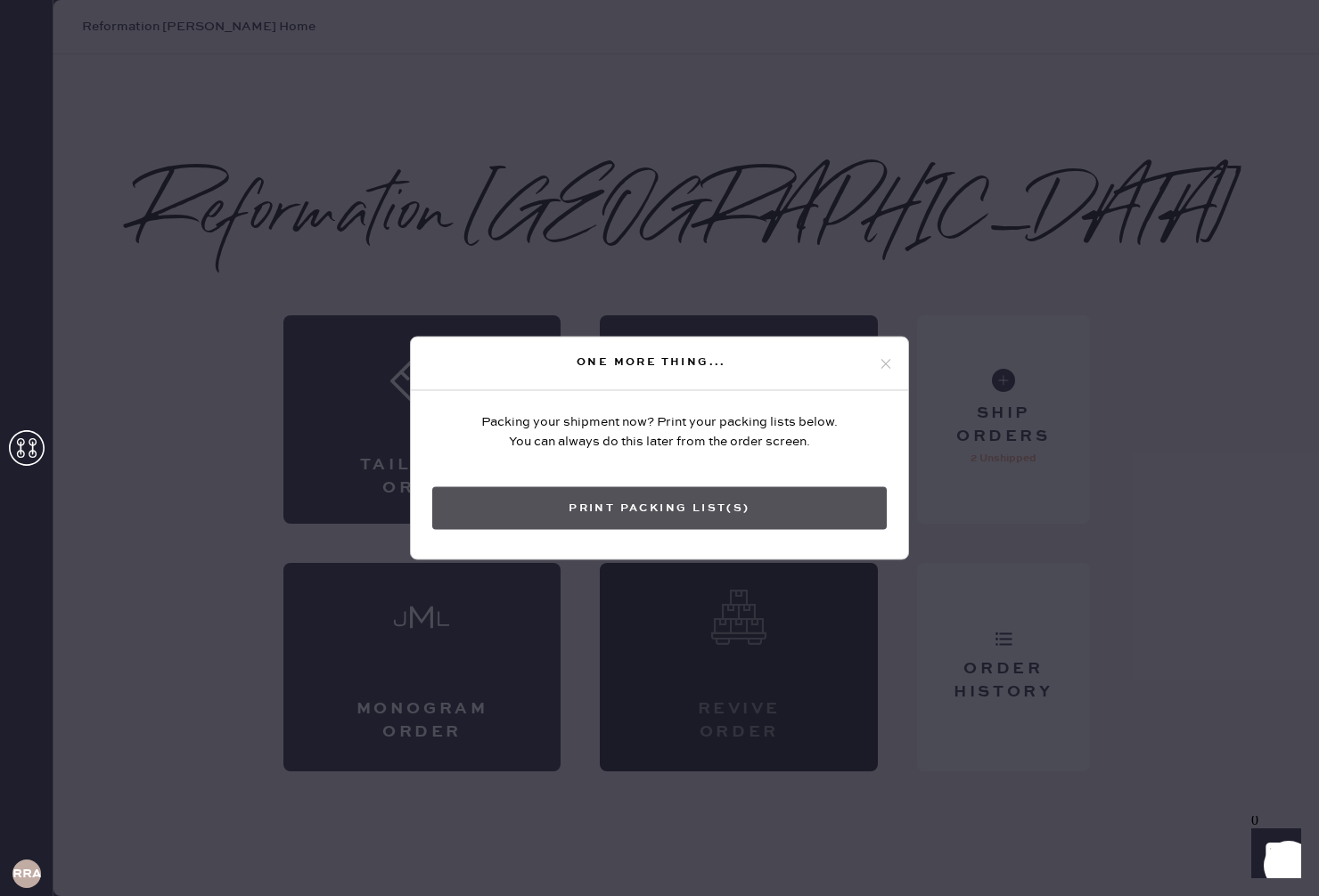
click at [812, 518] on button "Print Packing List(s)" at bounding box center [660, 509] width 454 height 43
